Goal: Task Accomplishment & Management: Manage account settings

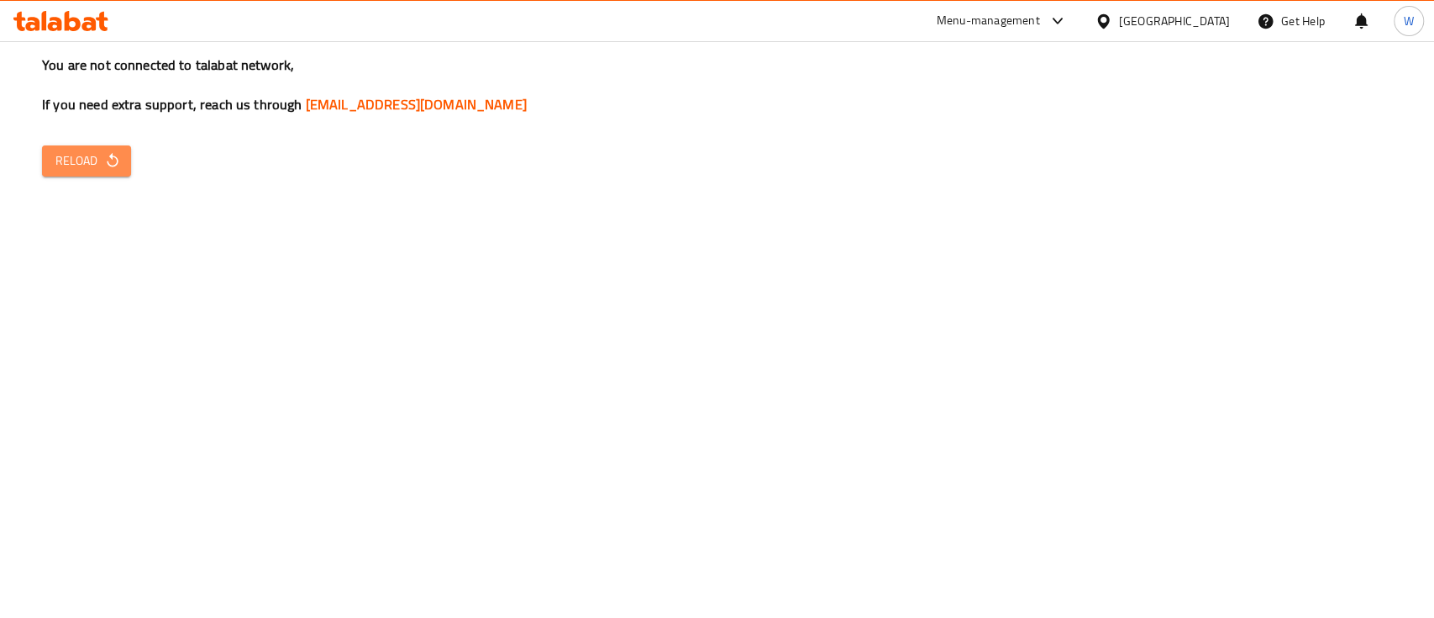
click at [94, 171] on span "Reload" at bounding box center [86, 160] width 62 height 21
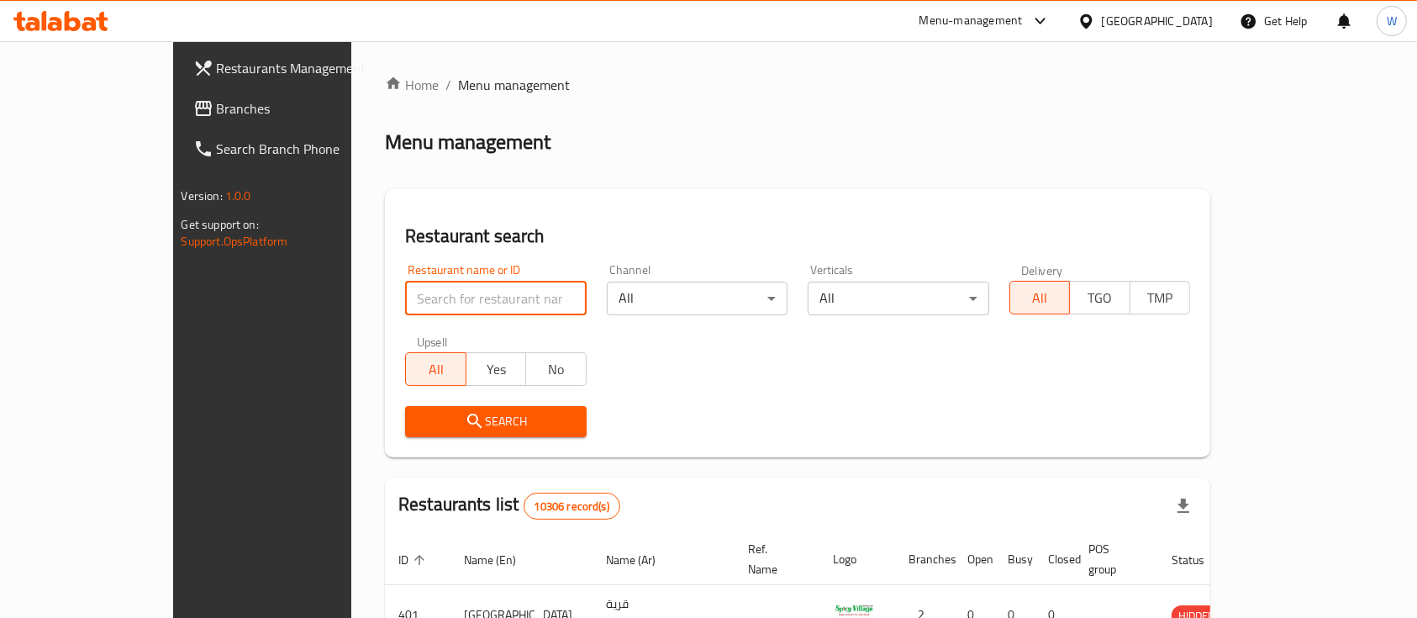
click at [405, 303] on input "search" at bounding box center [496, 299] width 182 height 34
paste input "[URL][DOMAIN_NAME]"
type input "[URL][DOMAIN_NAME]"
paste input "Husn Al Arab"
type input "Husn Al Arab"
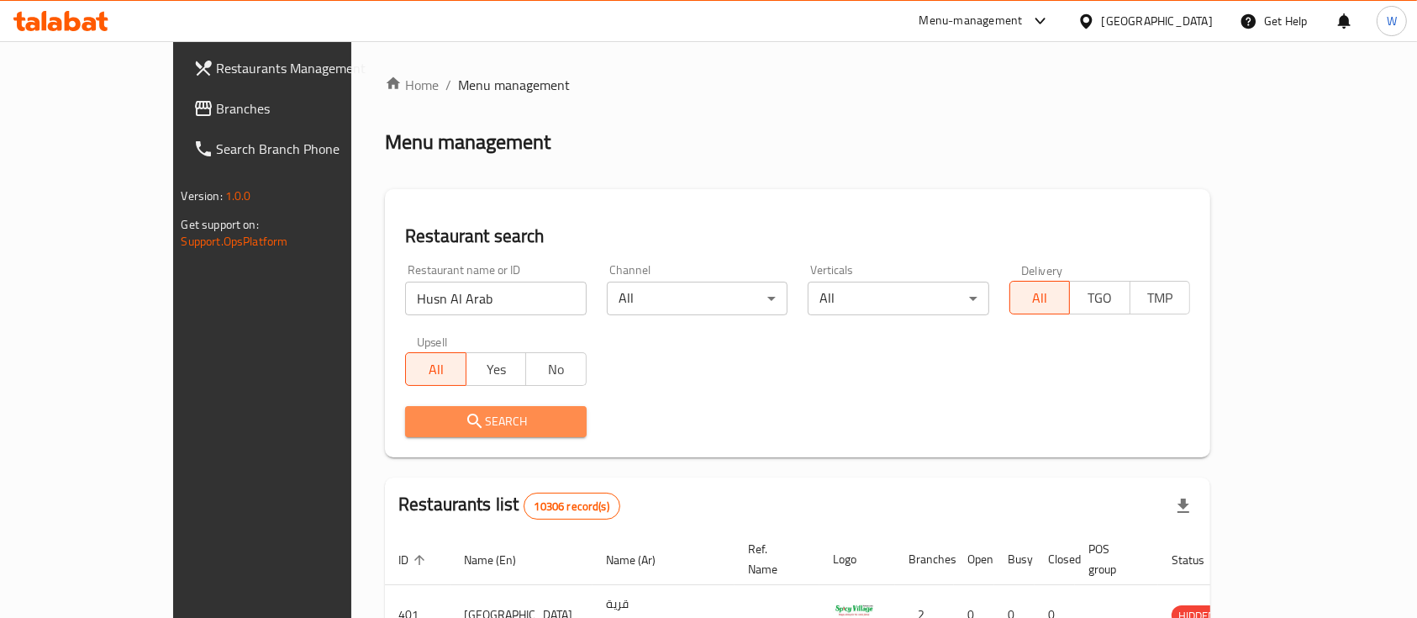
click at [418, 413] on span "Search" at bounding box center [495, 421] width 155 height 21
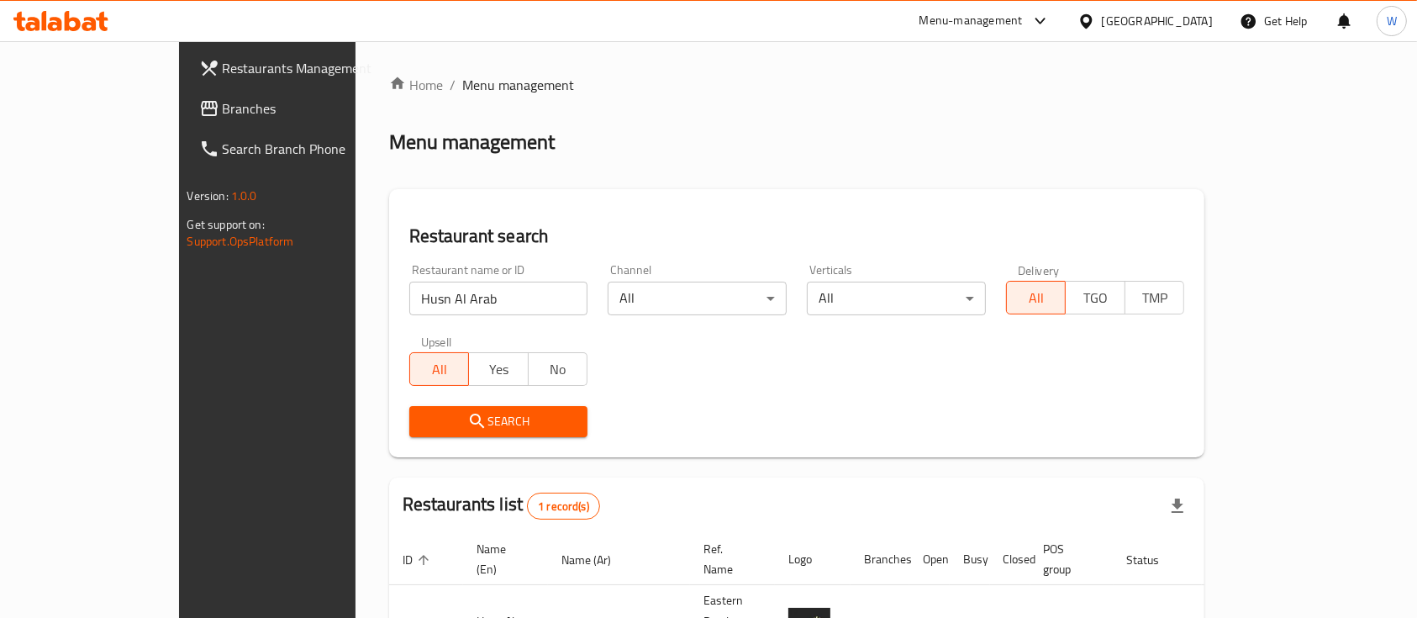
scroll to position [98, 0]
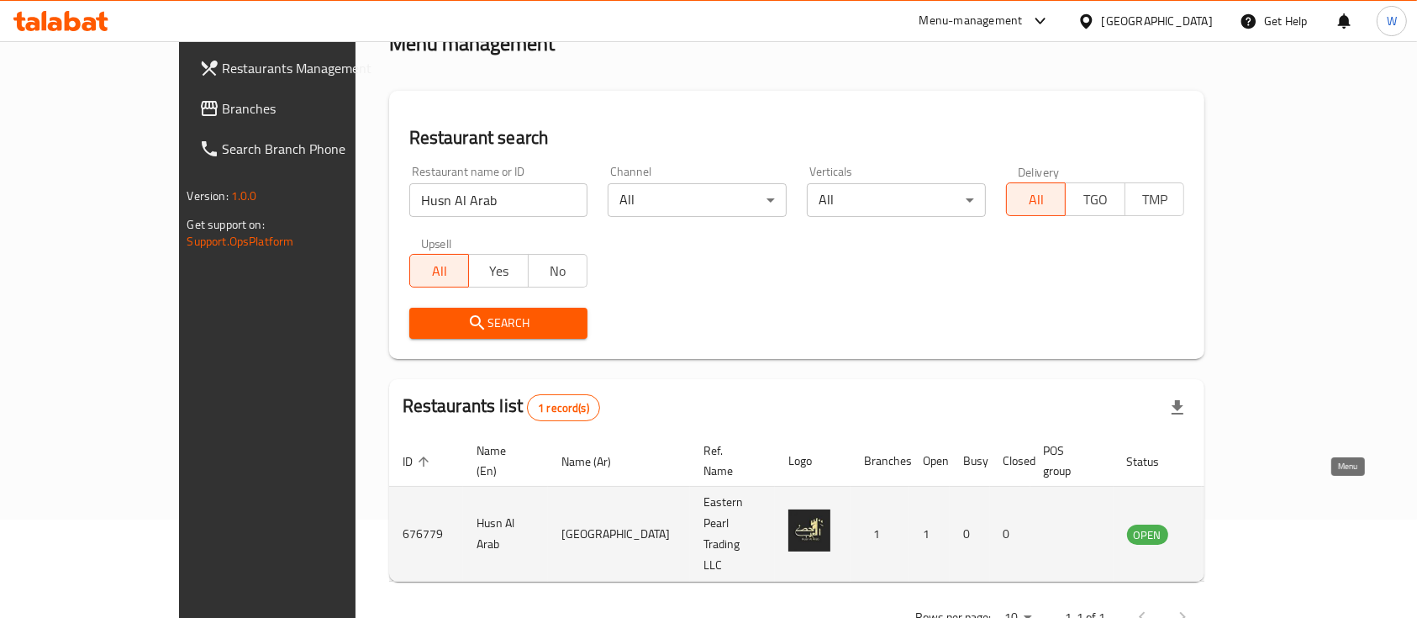
click at [1235, 524] on icon "enhanced table" at bounding box center [1225, 534] width 20 height 20
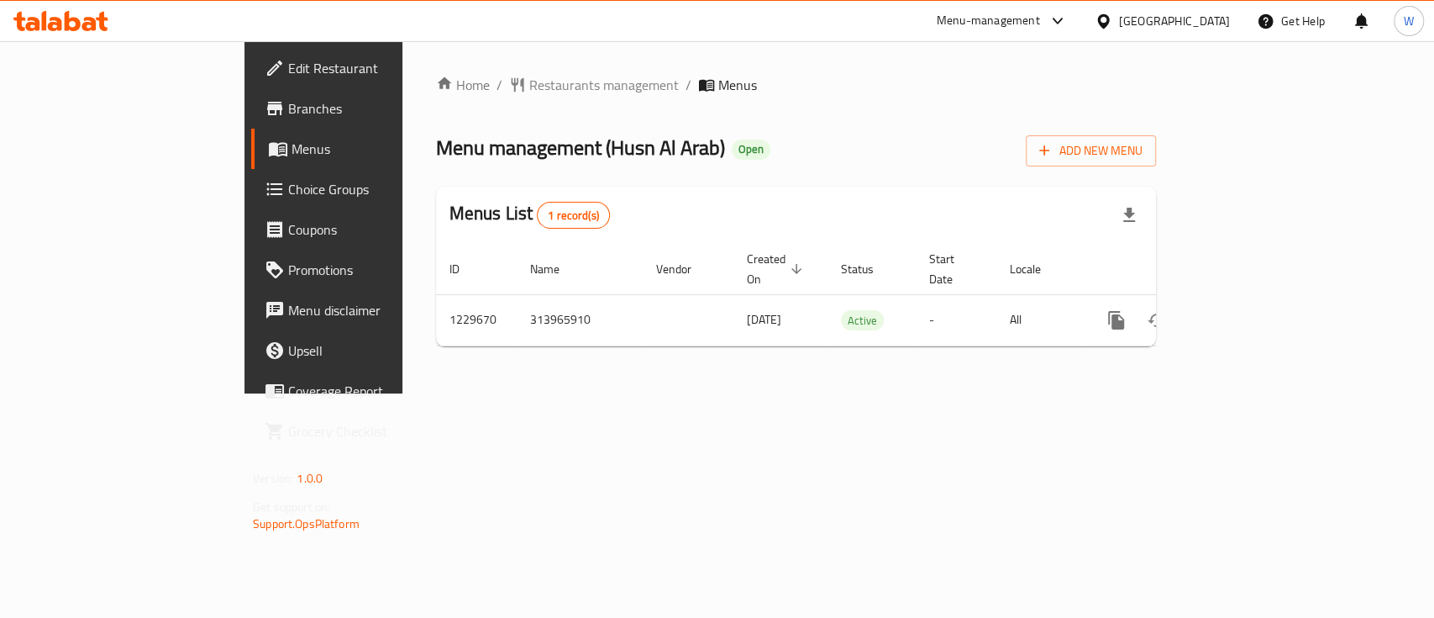
click at [288, 62] on span "Edit Restaurant" at bounding box center [379, 68] width 182 height 20
